Goal: Check status: Check status

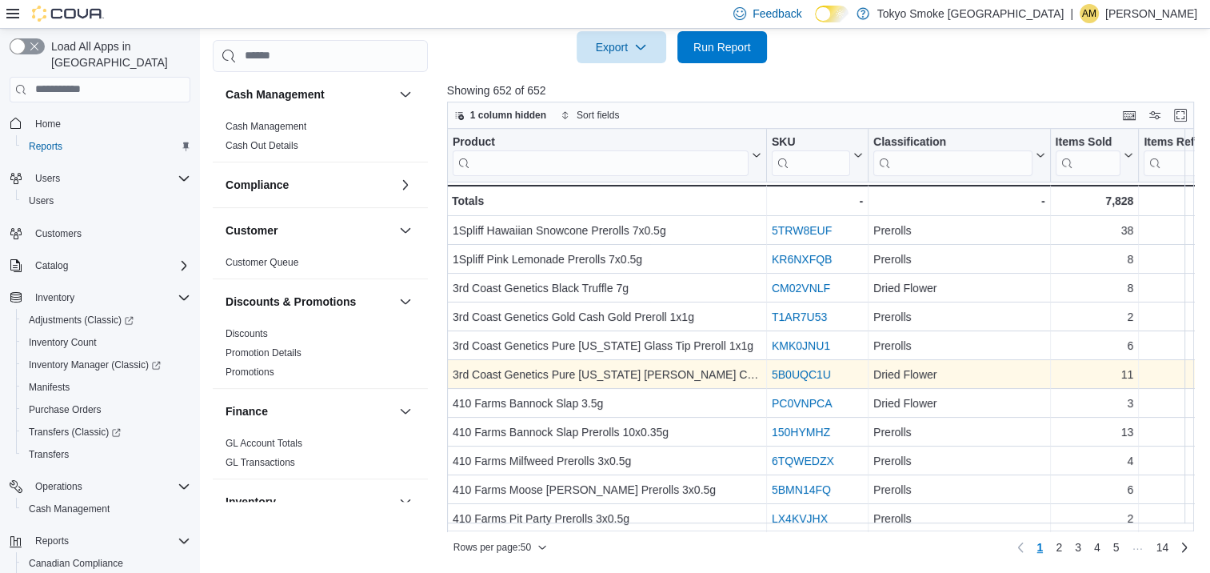
scroll to position [963, 0]
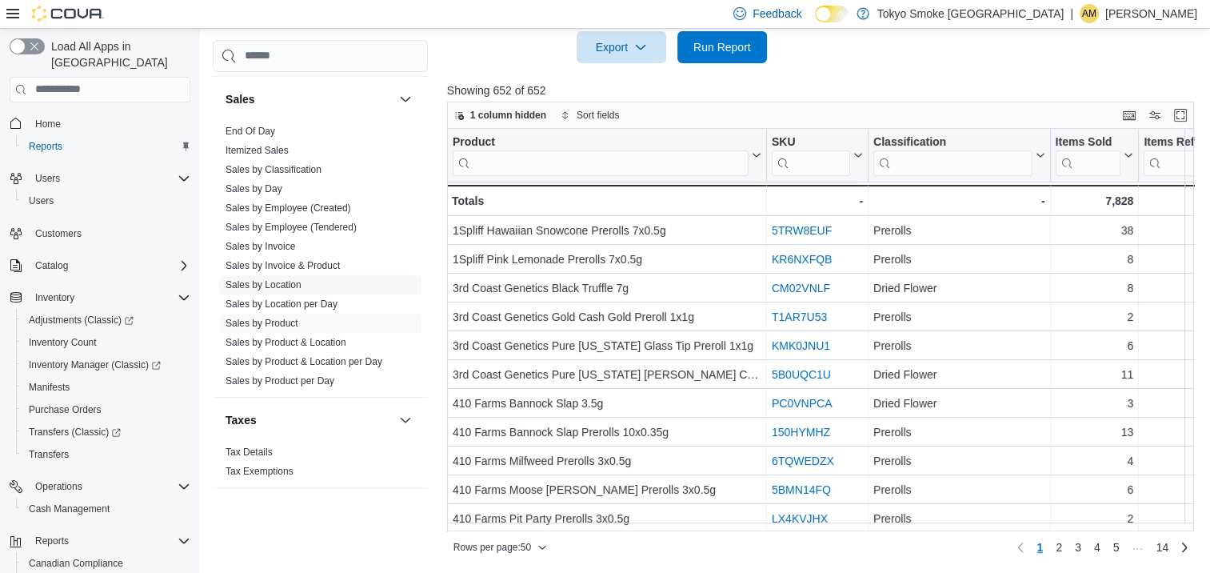
click at [285, 279] on link "Sales by Location" at bounding box center [264, 284] width 76 height 11
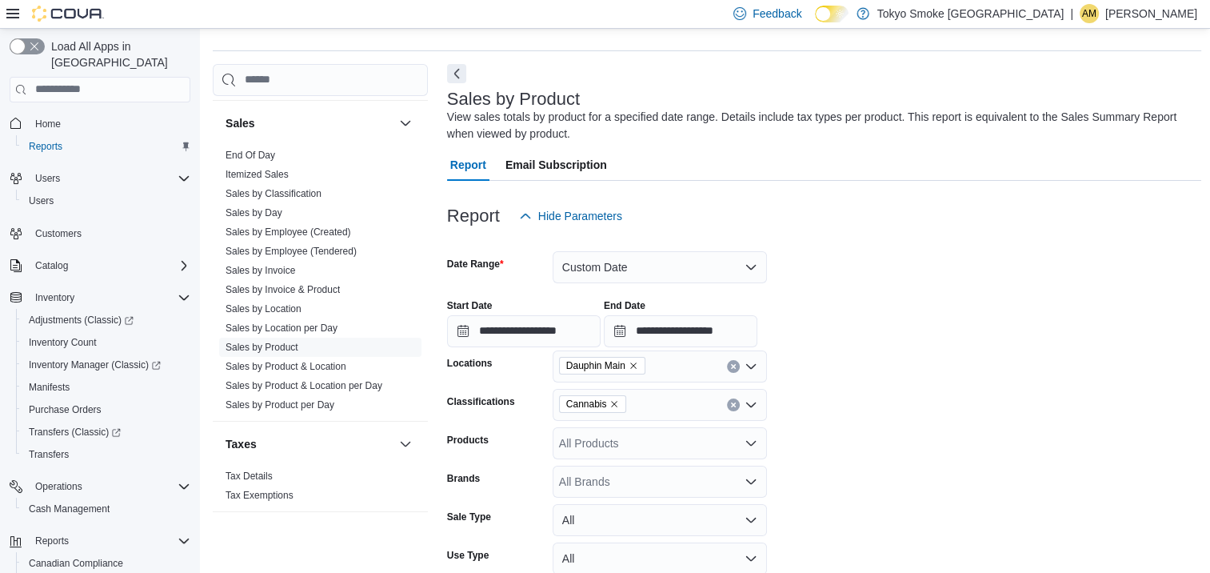
scroll to position [37, 0]
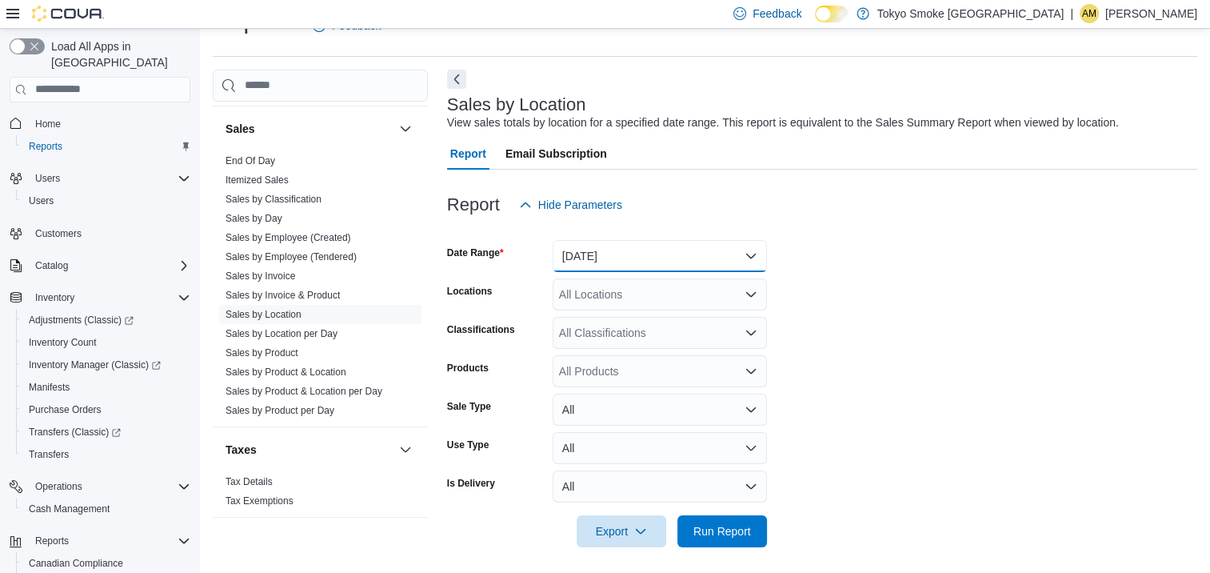
drag, startPoint x: 665, startPoint y: 253, endPoint x: 665, endPoint y: 268, distance: 15.2
click at [665, 253] on button "[DATE]" at bounding box center [660, 256] width 214 height 32
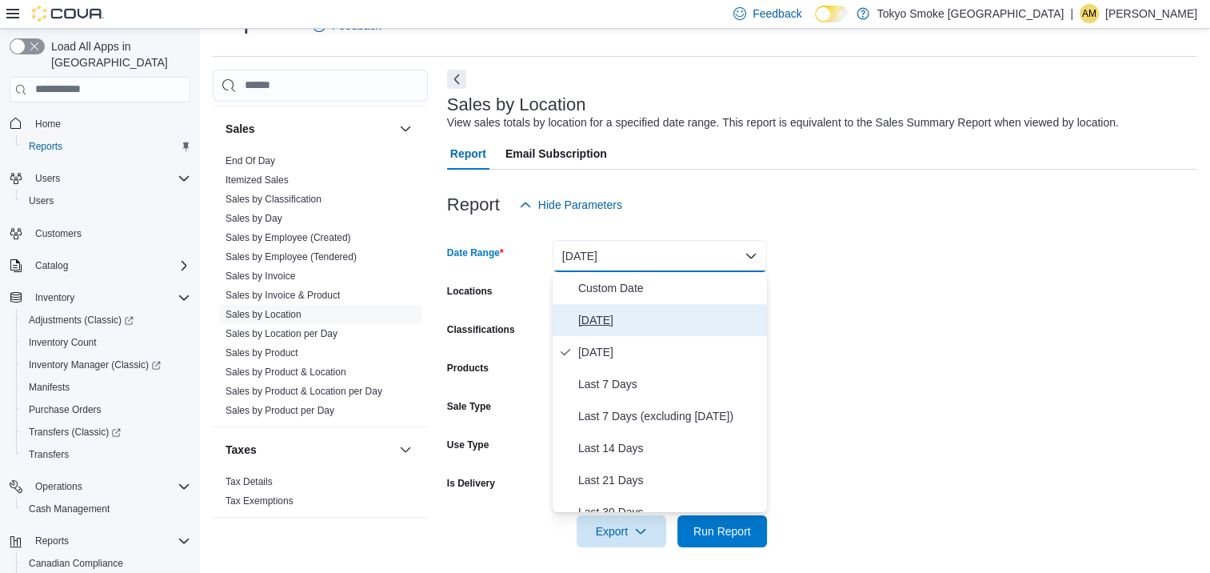
click at [624, 315] on span "[DATE]" at bounding box center [669, 319] width 182 height 19
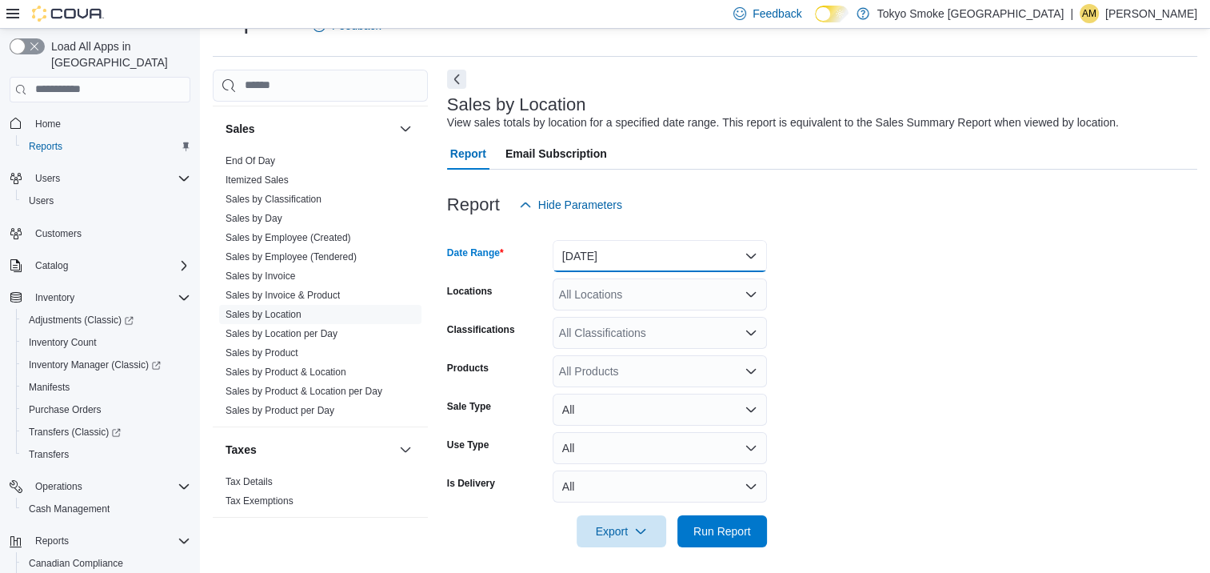
scroll to position [42, 0]
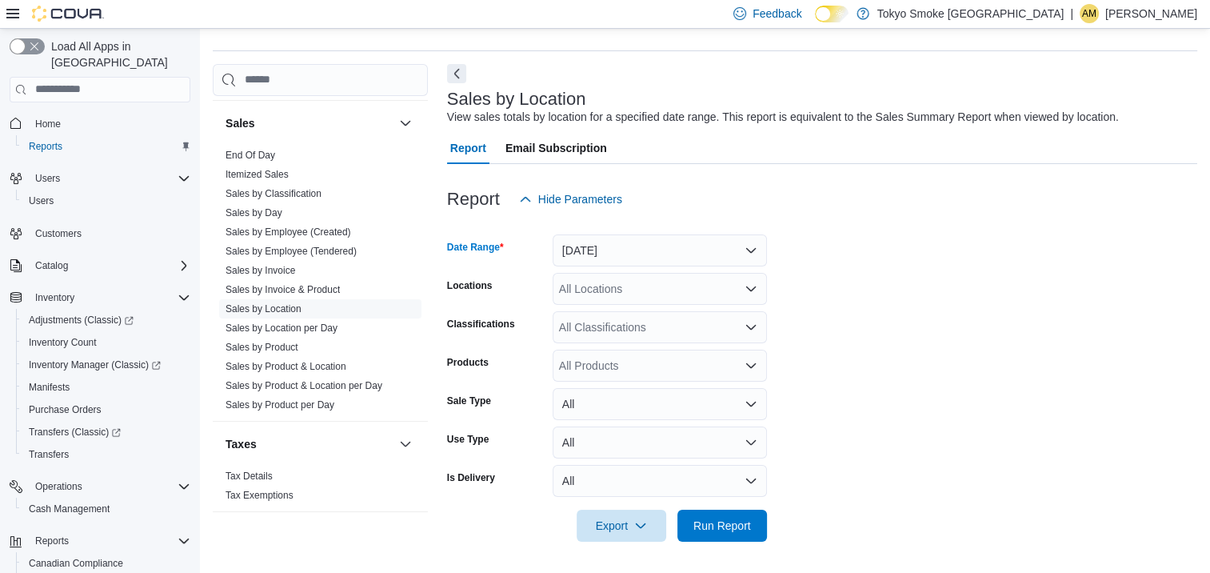
click at [717, 284] on div "All Locations" at bounding box center [660, 289] width 214 height 32
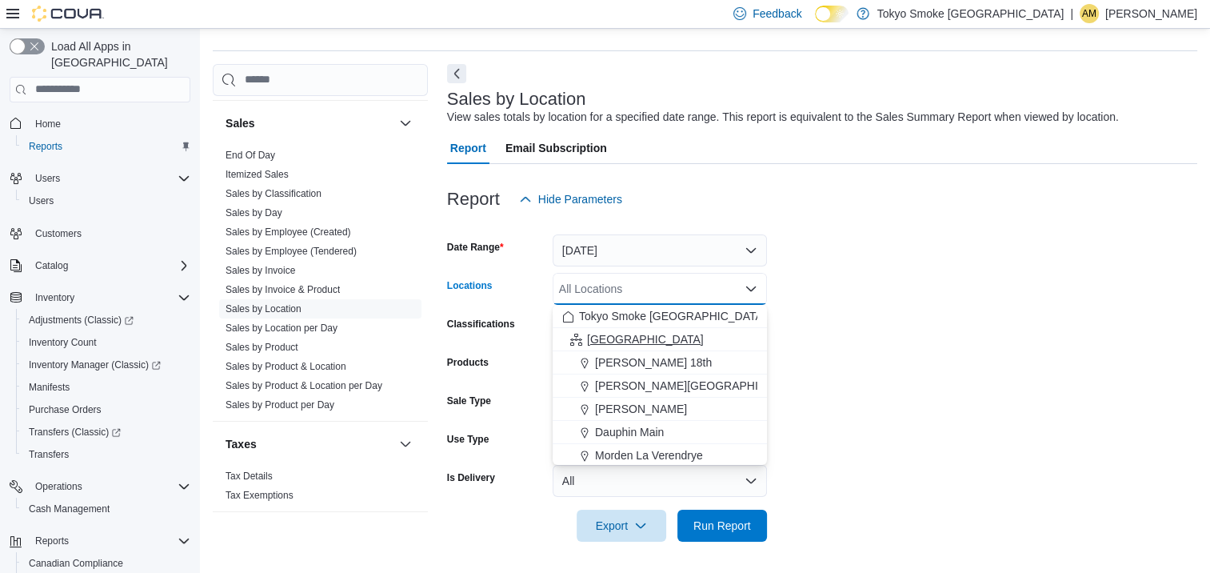
click at [649, 338] on div "[GEOGRAPHIC_DATA]" at bounding box center [659, 339] width 195 height 16
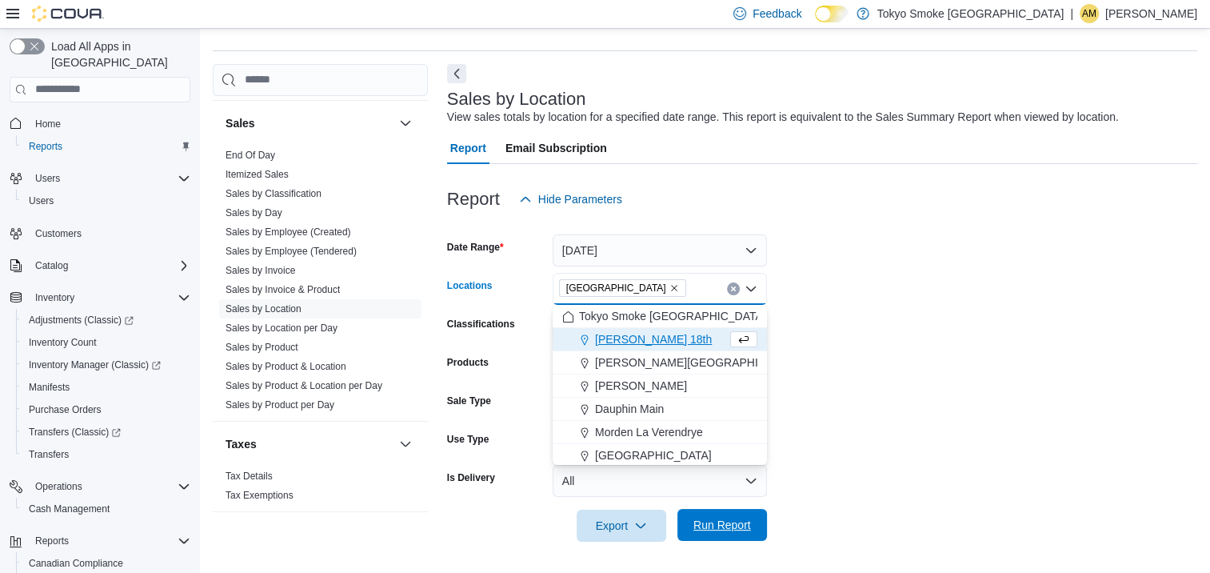
click at [752, 518] on span "Run Report" at bounding box center [722, 525] width 70 height 32
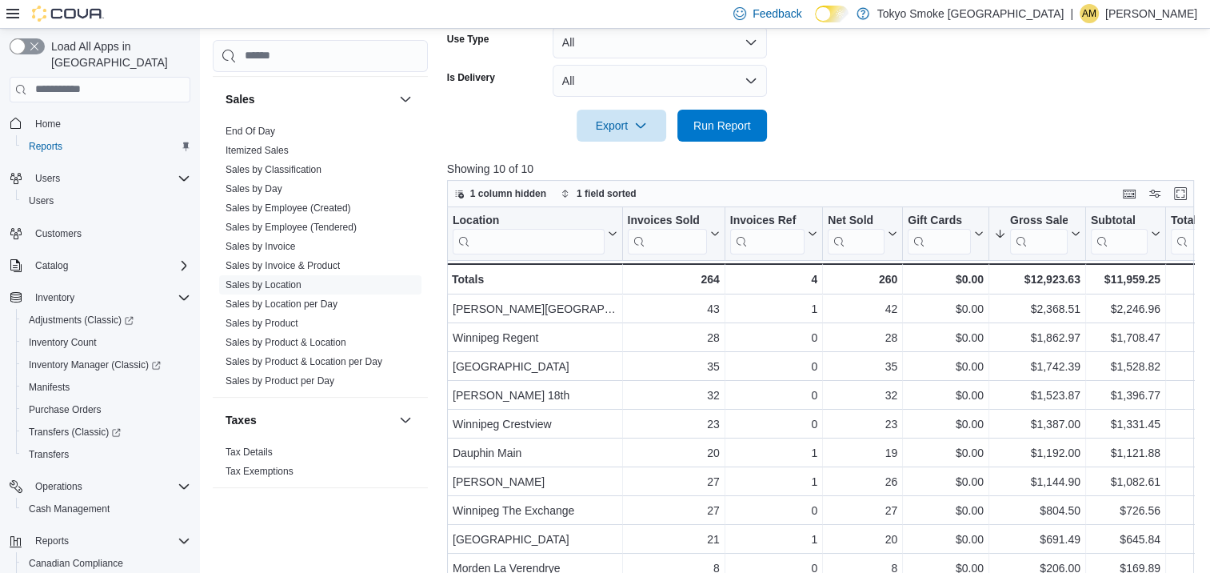
scroll to position [520, 0]
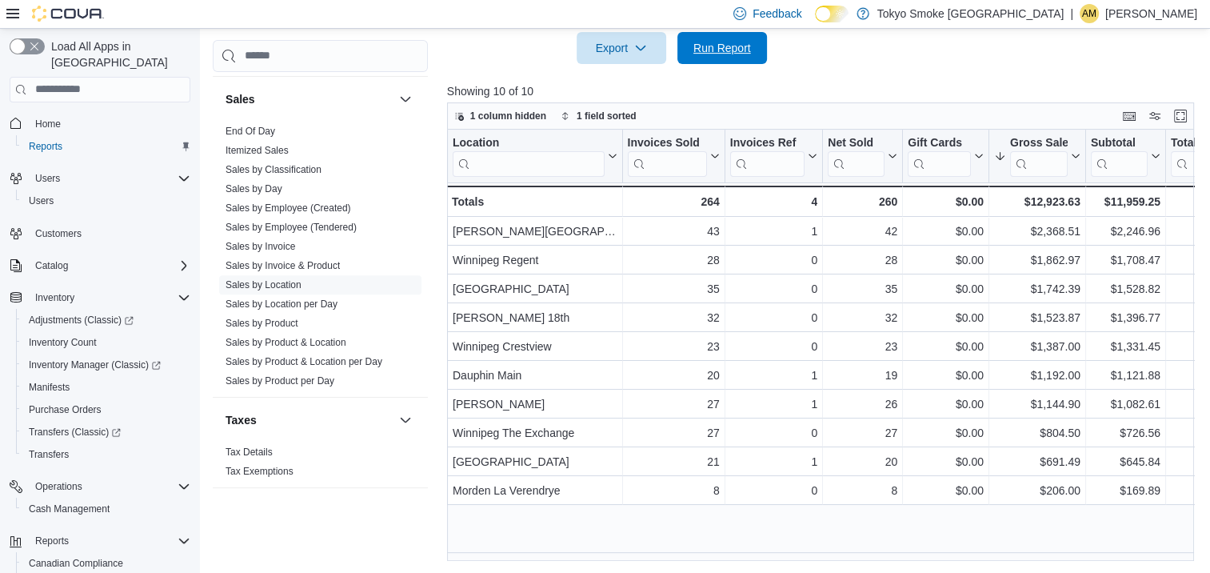
drag, startPoint x: 741, startPoint y: 42, endPoint x: 883, endPoint y: 77, distance: 146.6
click at [741, 42] on span "Run Report" at bounding box center [722, 48] width 58 height 16
drag, startPoint x: 718, startPoint y: 58, endPoint x: 746, endPoint y: 70, distance: 30.8
click at [718, 58] on span "Run Report" at bounding box center [722, 48] width 70 height 32
